Goal: Task Accomplishment & Management: Complete application form

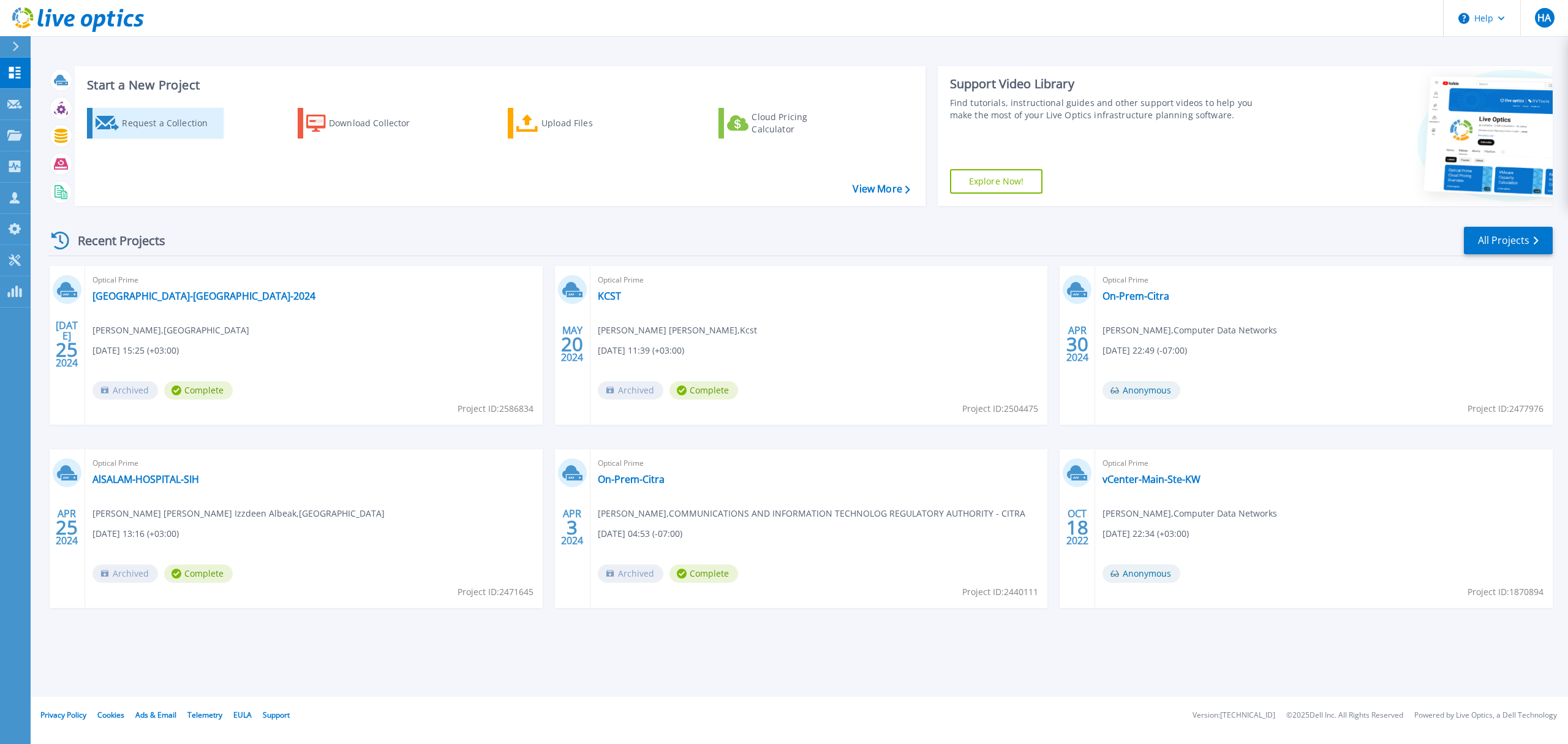
click at [180, 126] on div "Request a Collection" at bounding box center [171, 123] width 98 height 24
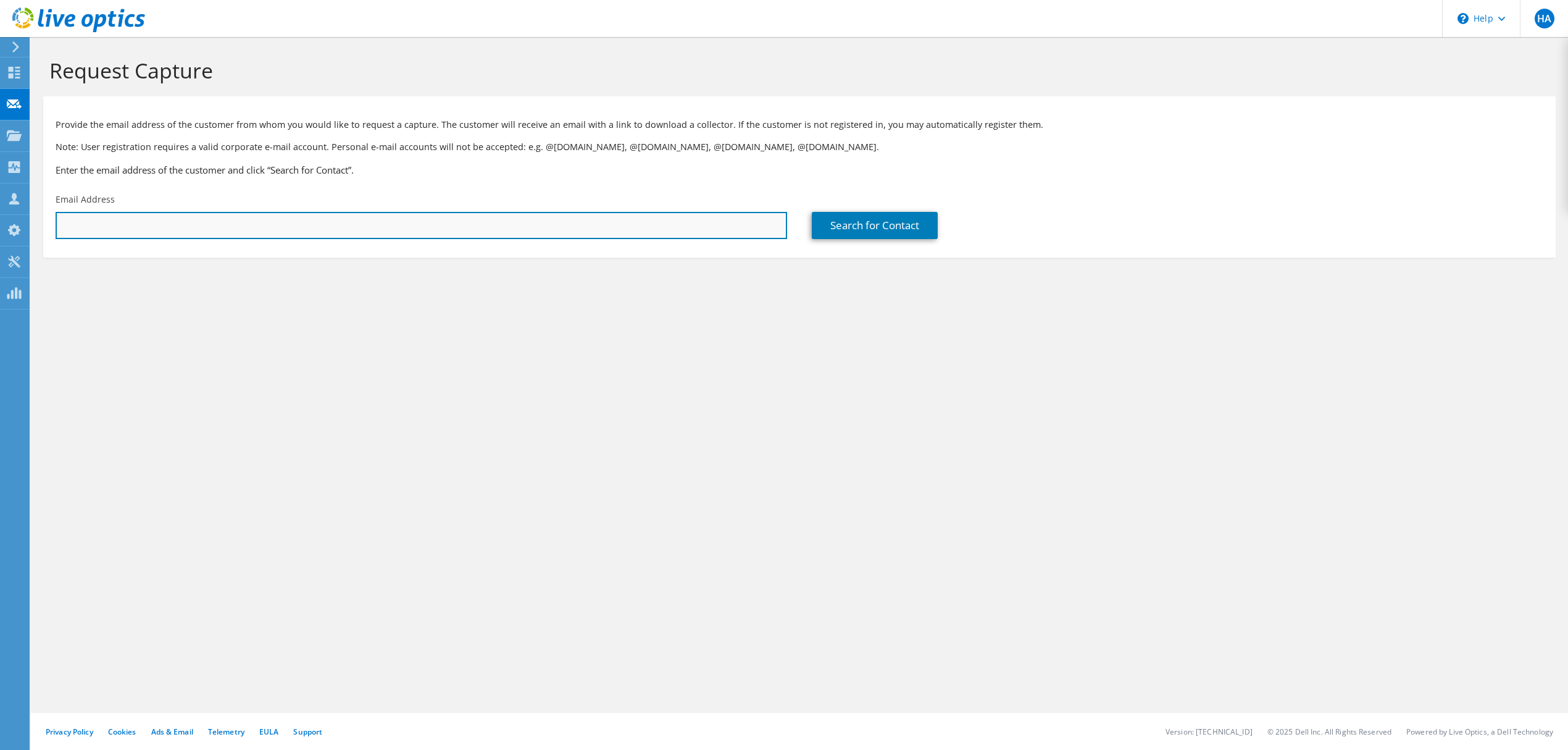
click at [489, 231] on input "text" at bounding box center [421, 226] width 732 height 27
paste input "[EMAIL_ADDRESS][DOMAIN_NAME]"
type input "[EMAIL_ADDRESS][DOMAIN_NAME]"
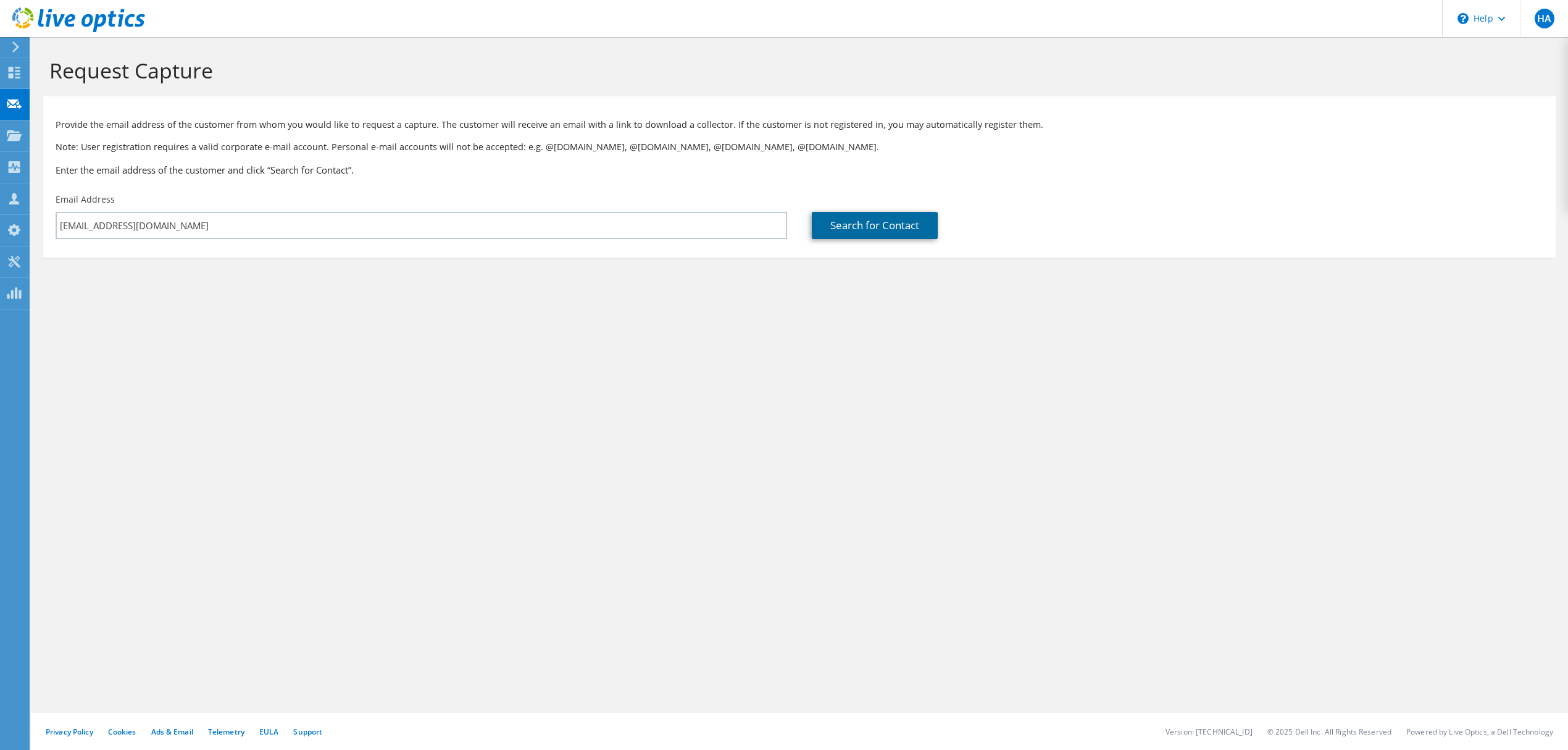
click at [844, 226] on link "Search for Contact" at bounding box center [875, 226] width 126 height 27
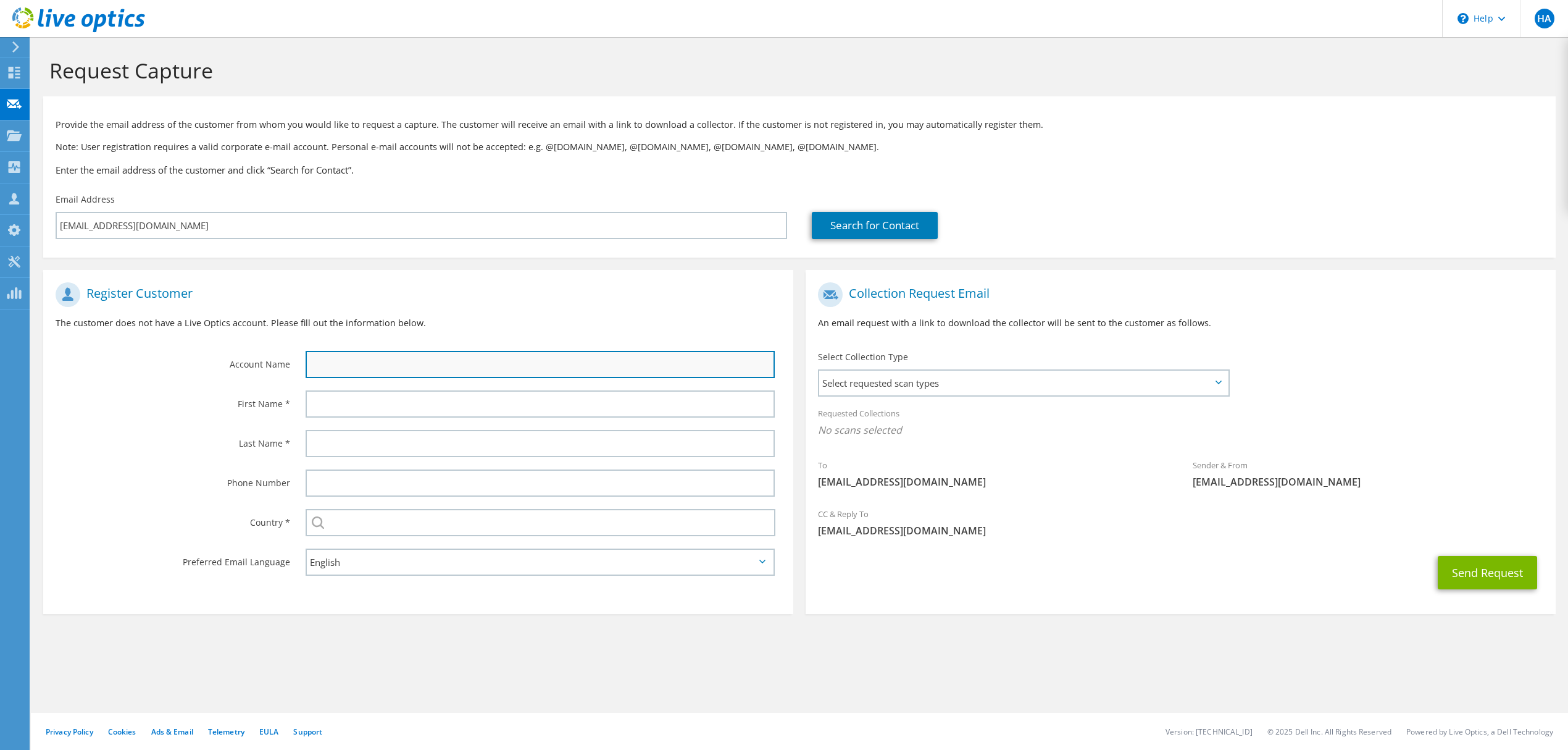
click at [607, 354] on input "text" at bounding box center [540, 365] width 469 height 27
type input "Babtain"
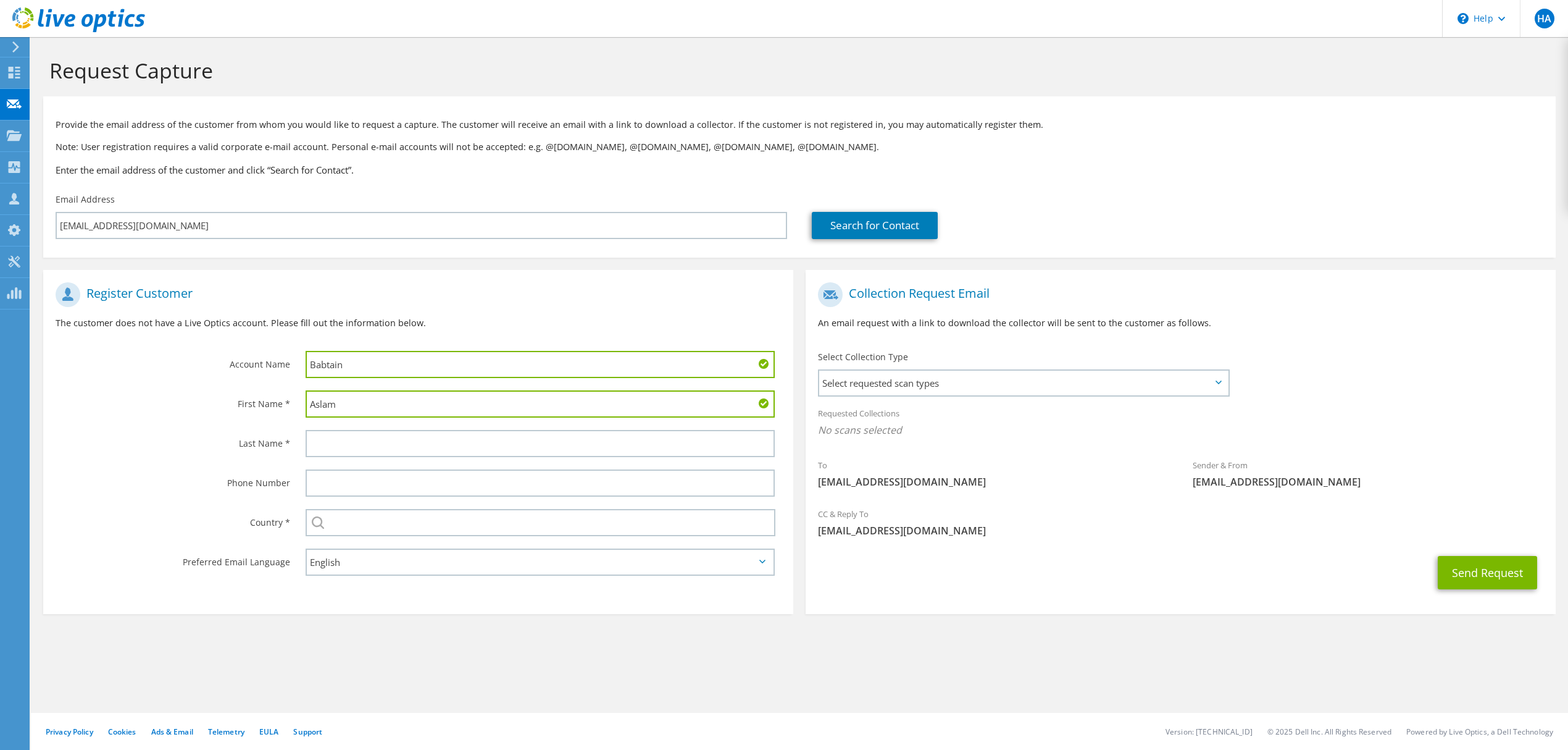
type input "Aslam"
type input "[PERSON_NAME]"
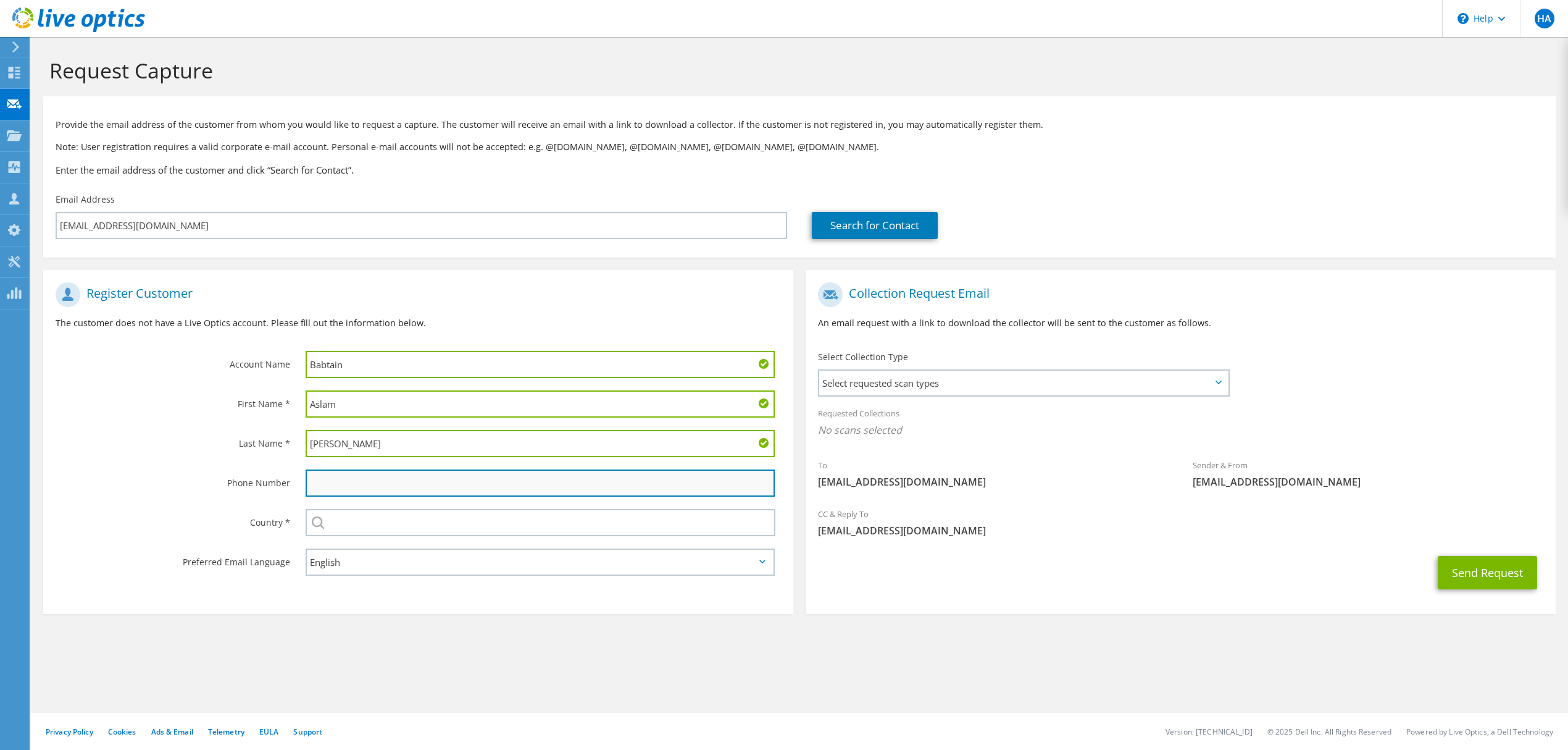
click at [466, 483] on input "text" at bounding box center [540, 483] width 469 height 27
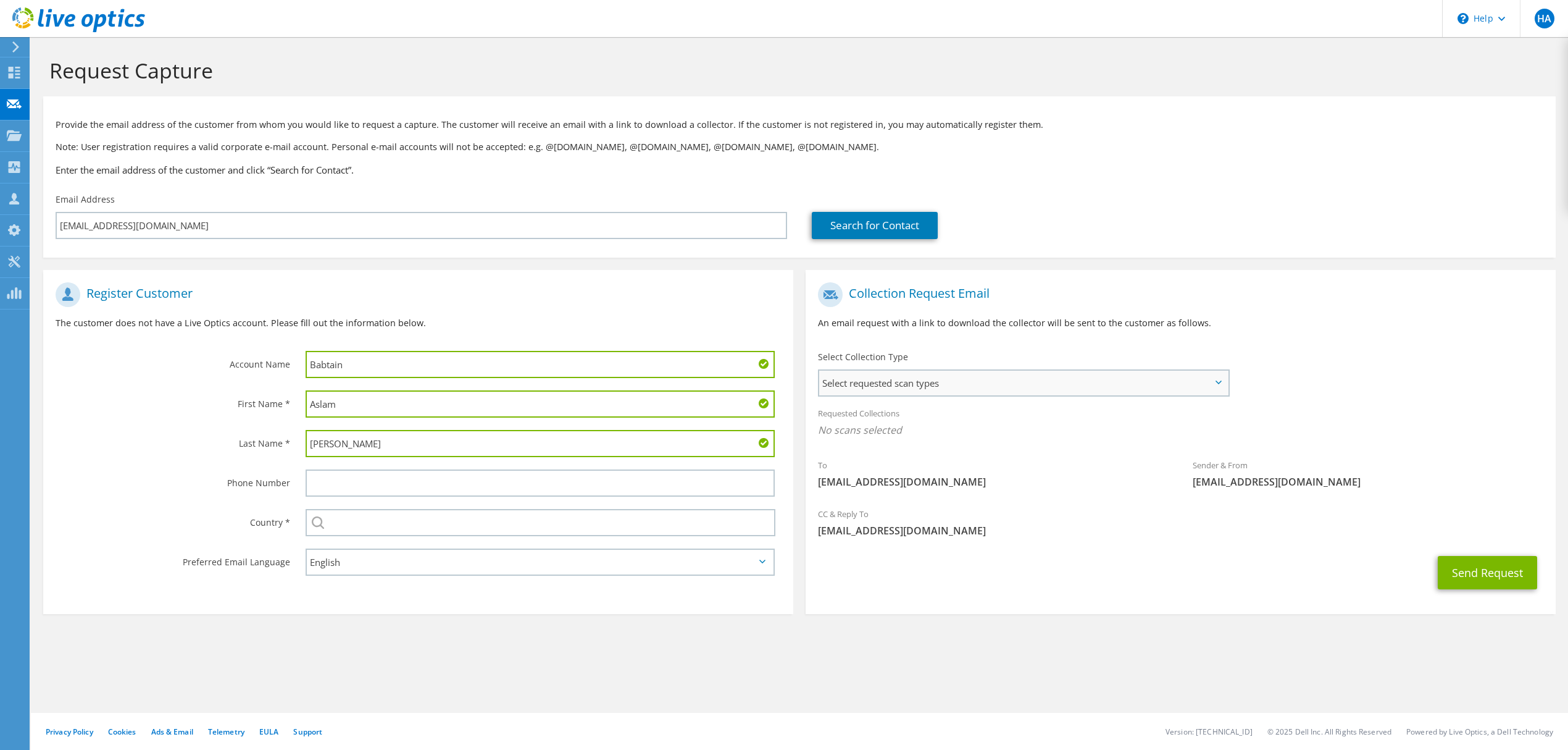
click at [891, 379] on span "Select requested scan types" at bounding box center [1023, 383] width 408 height 25
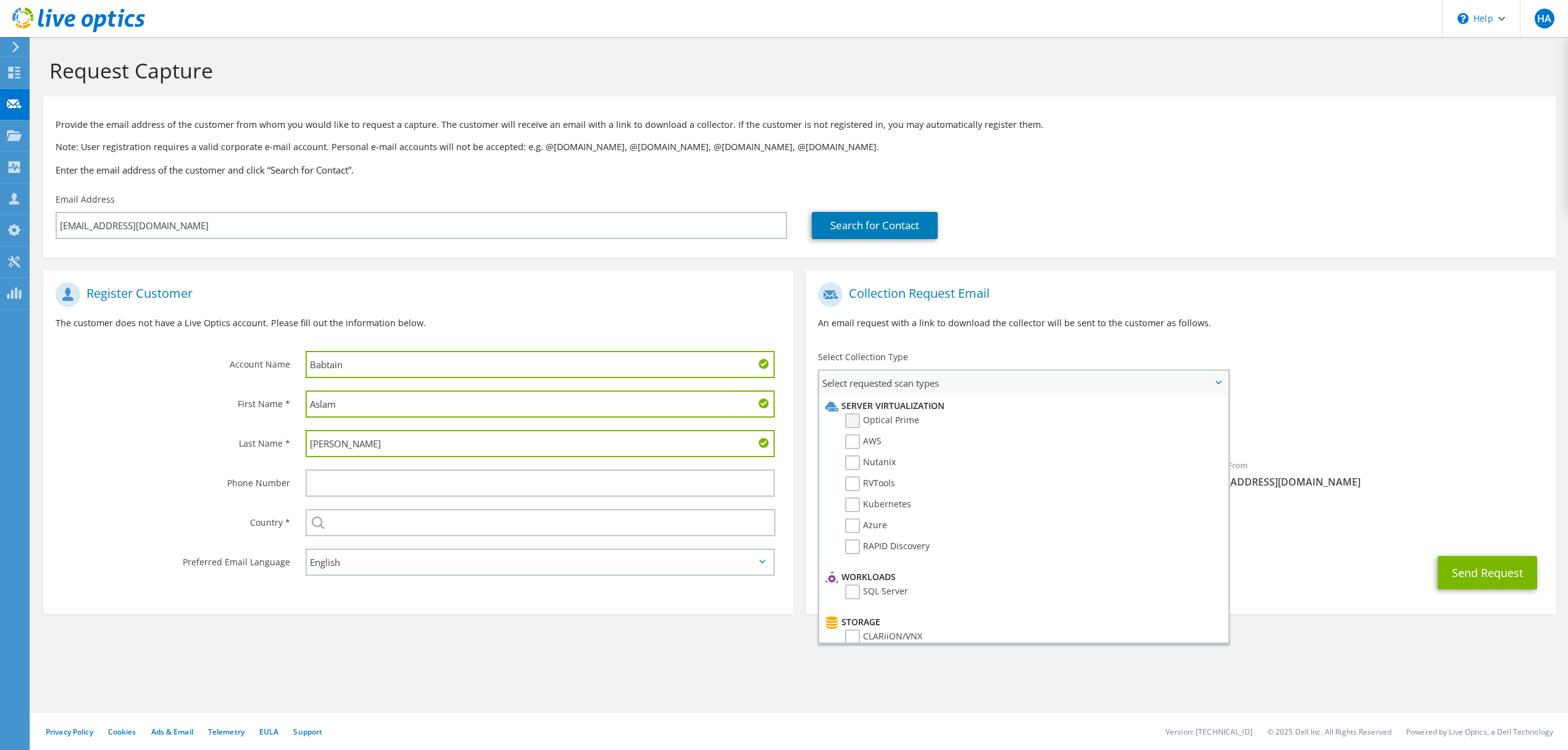
click at [854, 418] on label "Optical Prime" at bounding box center [882, 420] width 74 height 14
click at [0, 0] on input "Optical Prime" at bounding box center [0, 0] width 0 height 0
click at [852, 589] on label "SQL Server" at bounding box center [876, 592] width 63 height 14
click at [0, 0] on input "SQL Server" at bounding box center [0, 0] width 0 height 0
click at [897, 668] on section "Request Capture Provide the email address of the customer from whom you would l…" at bounding box center [800, 358] width 1538 height 642
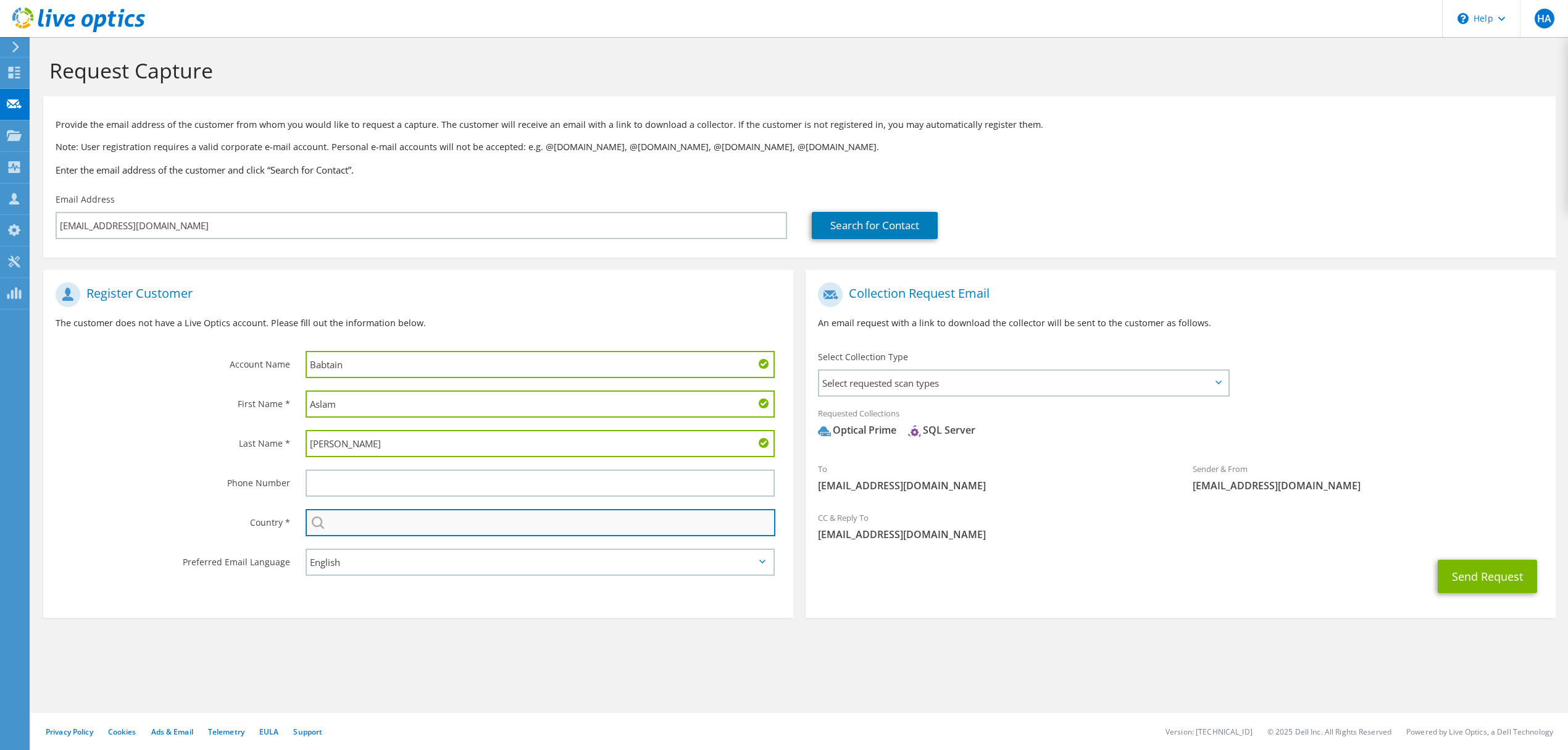
click at [400, 525] on input "text" at bounding box center [541, 523] width 470 height 27
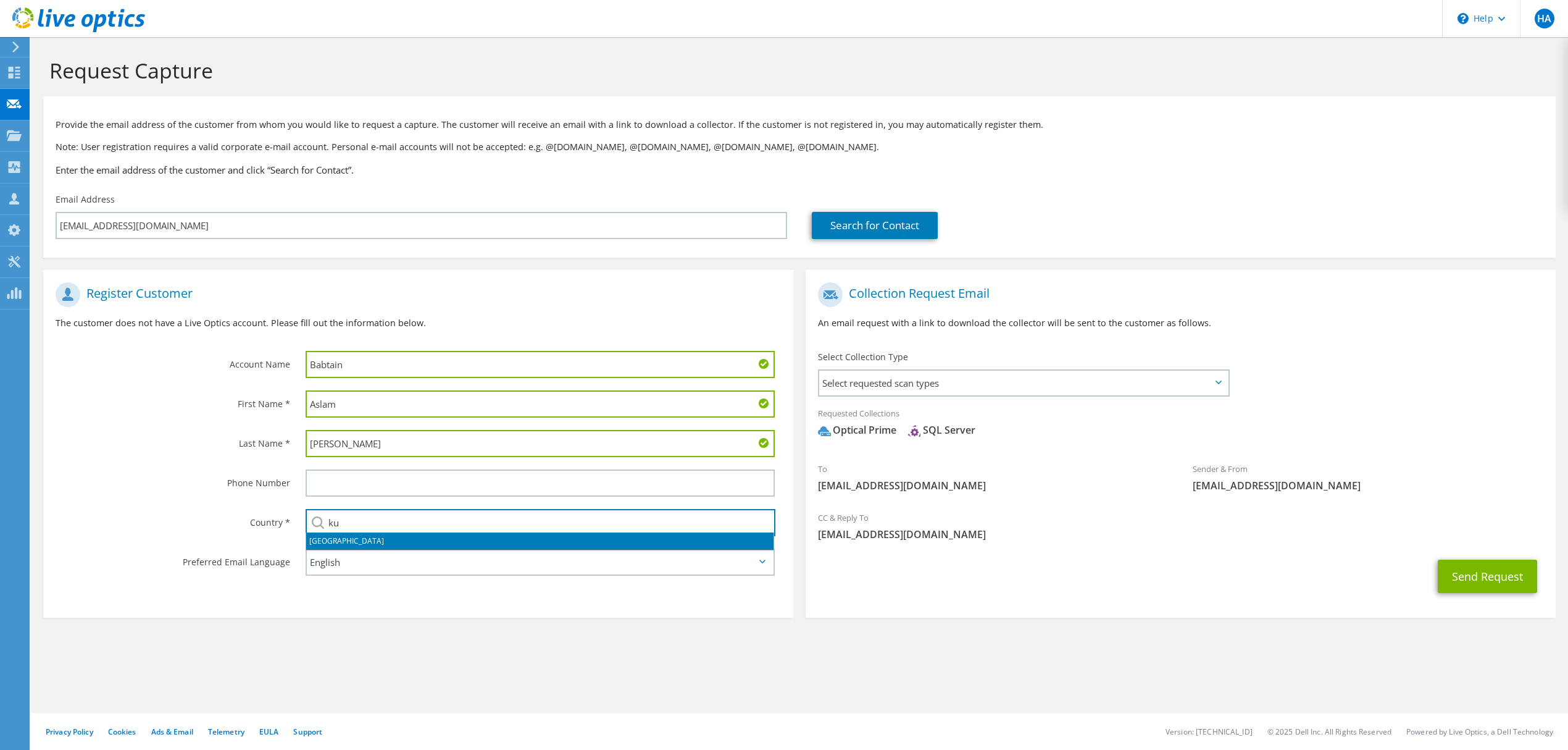
click at [364, 539] on li "[GEOGRAPHIC_DATA]" at bounding box center [540, 541] width 467 height 17
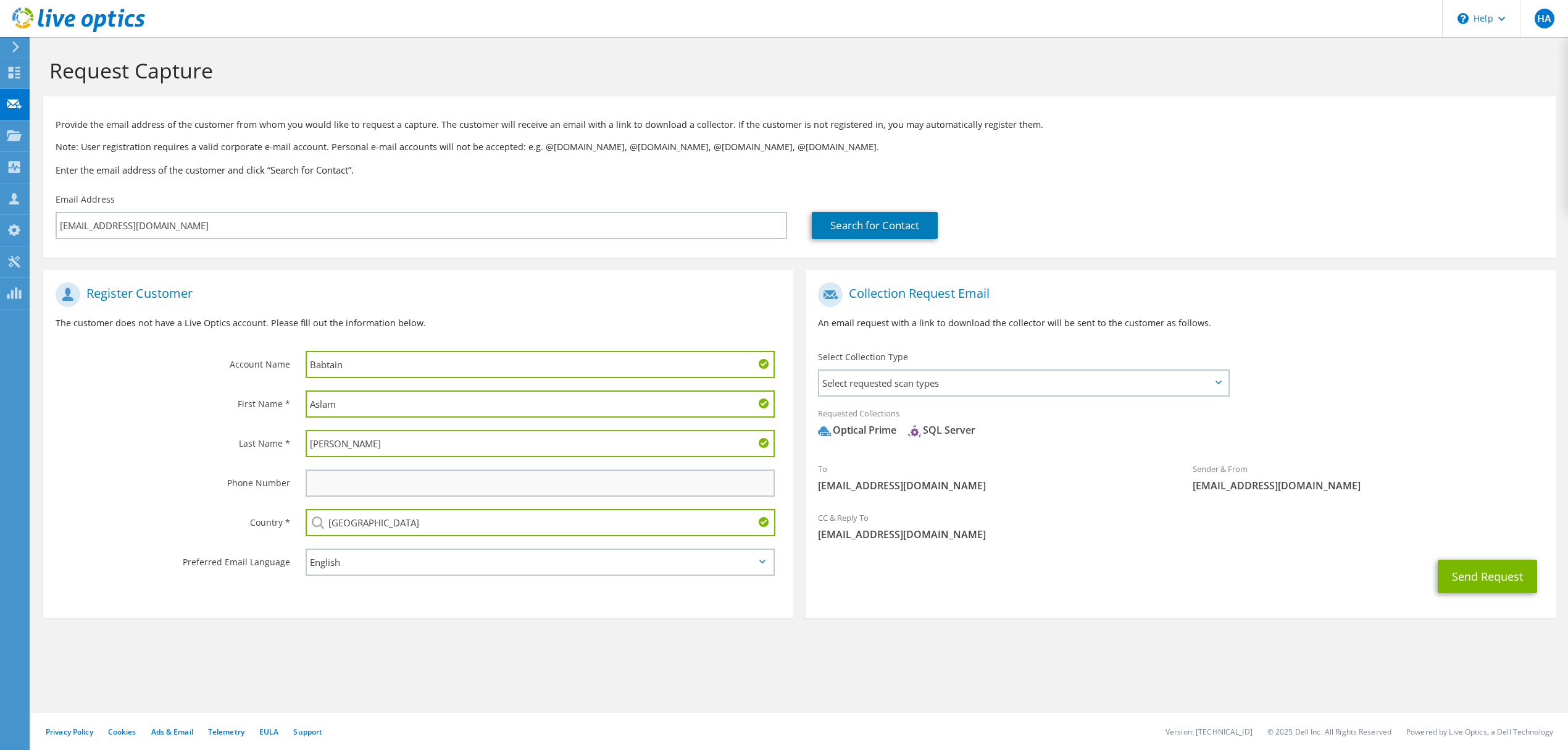
type input "[GEOGRAPHIC_DATA]"
click at [340, 475] on input "text" at bounding box center [540, 483] width 469 height 27
paste input "69988706"
type input "69988706"
click at [984, 610] on section "Collection Request Email An email request with a link to download the collector…" at bounding box center [1181, 443] width 750 height 348
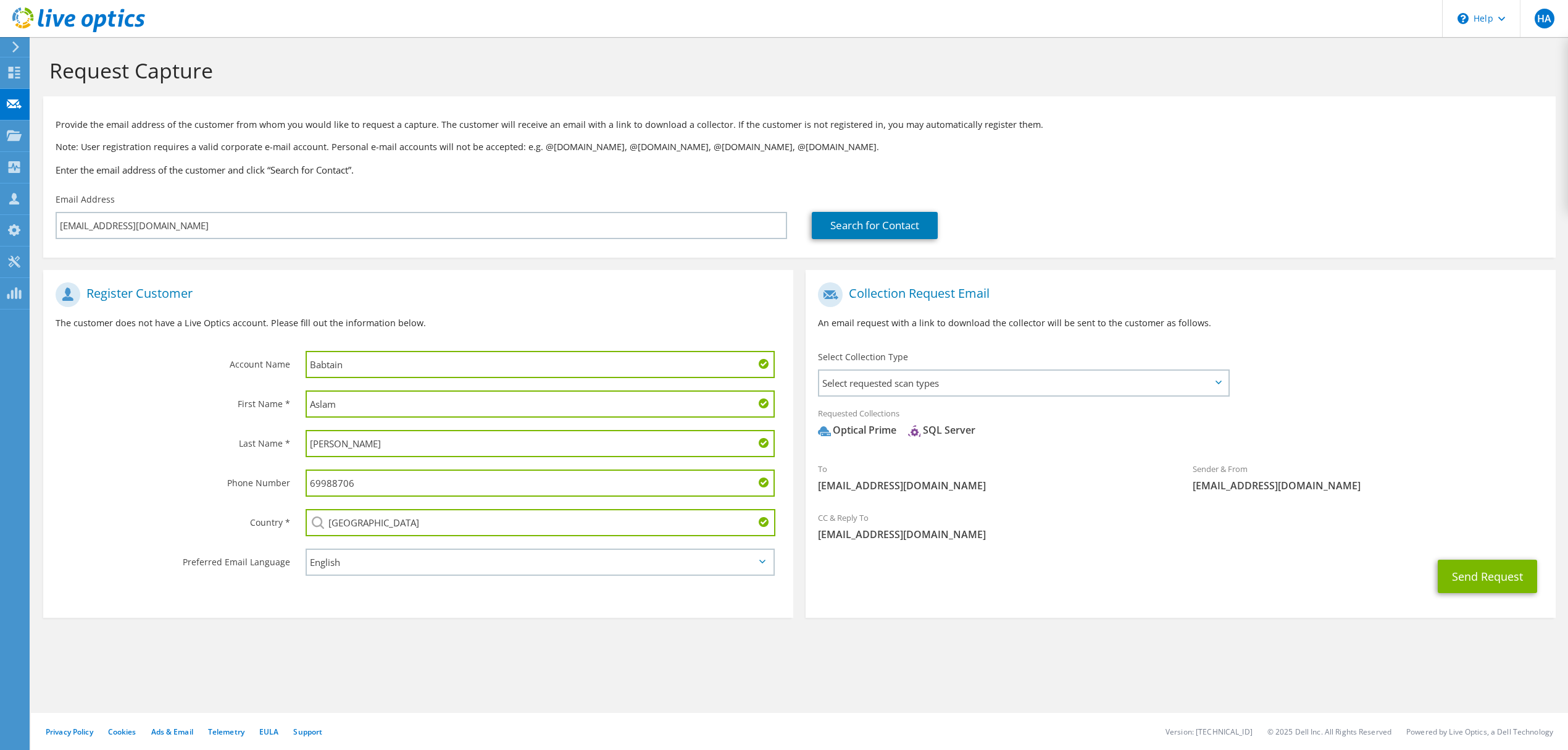
click at [1419, 332] on div "Collection Request Email An email request with a link to download the collector…" at bounding box center [1181, 310] width 750 height 69
click at [920, 227] on link "Search for Contact" at bounding box center [875, 226] width 126 height 27
click at [1484, 571] on button "Send Request" at bounding box center [1487, 576] width 99 height 33
